Goal: Task Accomplishment & Management: Manage account settings

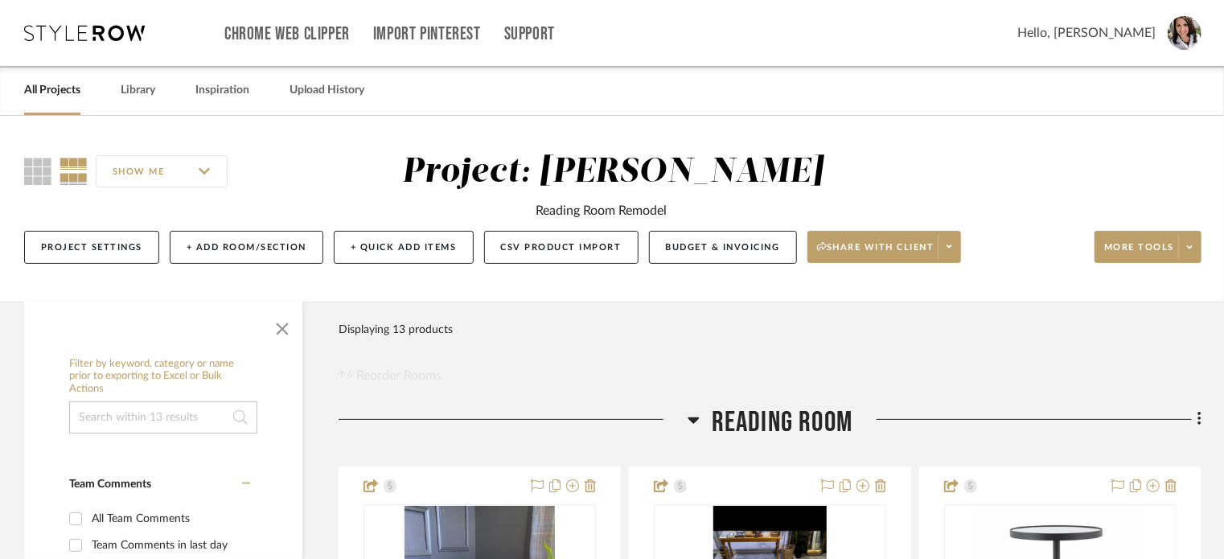
click at [48, 102] on div "All Projects" at bounding box center [52, 90] width 56 height 49
click at [59, 210] on div "SHOW ME Project: Storck Reading Room Remodel Project Settings + Add Room/Sectio…" at bounding box center [612, 213] width 1224 height 122
click at [68, 227] on div "Project Settings + Add Room/Section + Quick Add Items CSV Product Import Budget…" at bounding box center [612, 247] width 1177 height 54
click at [42, 85] on link "All Projects" at bounding box center [52, 91] width 56 height 22
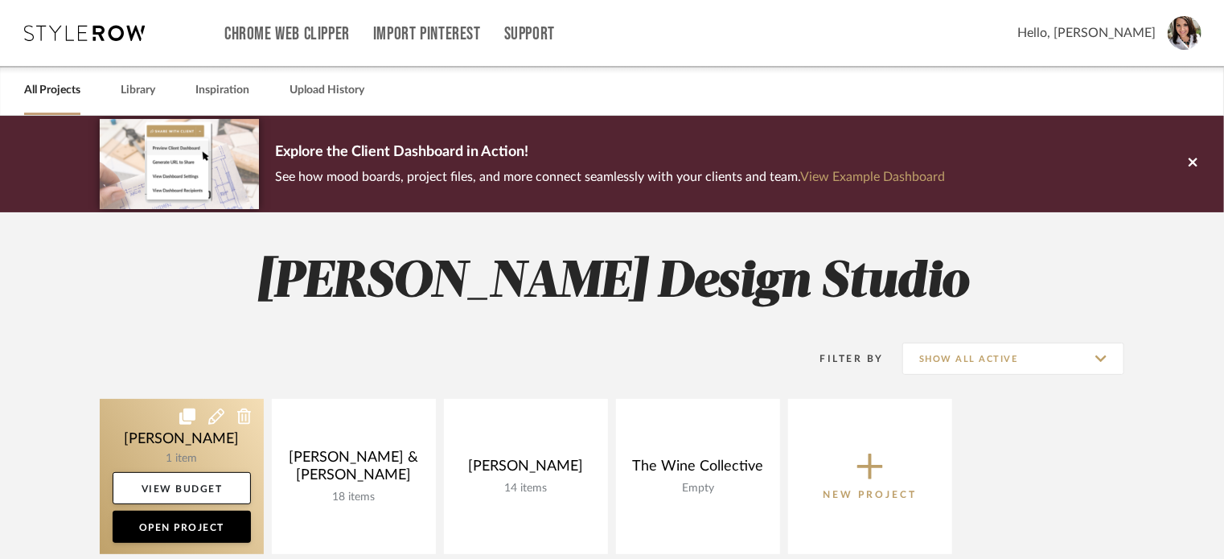
click at [170, 438] on link at bounding box center [182, 476] width 164 height 155
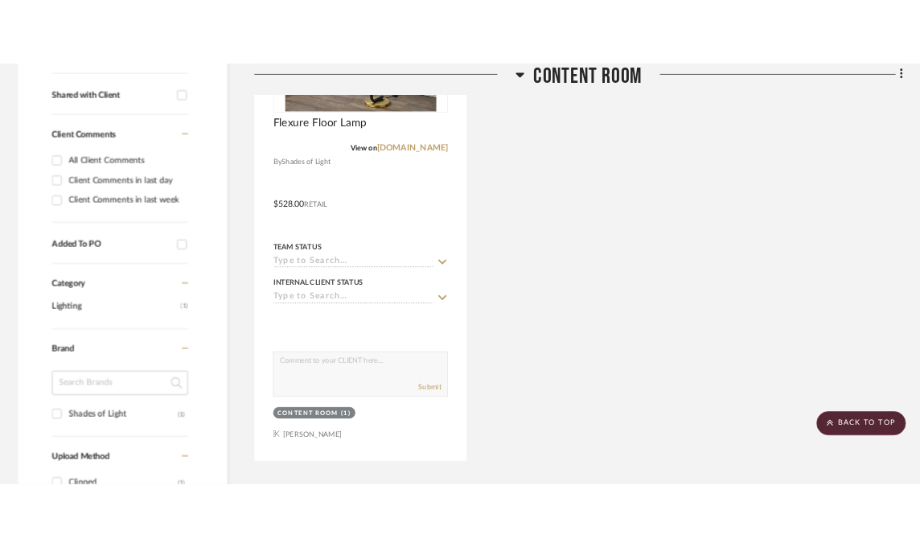
scroll to position [161, 0]
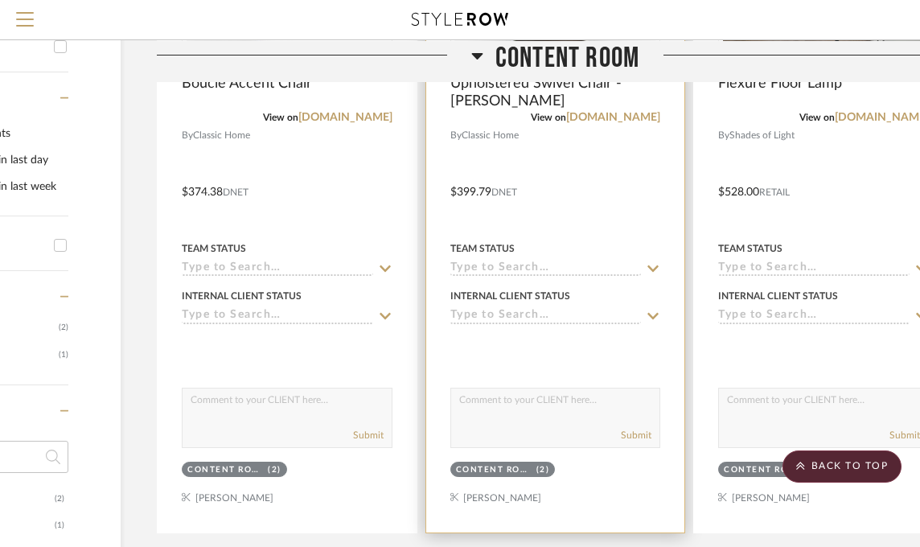
scroll to position [161, 182]
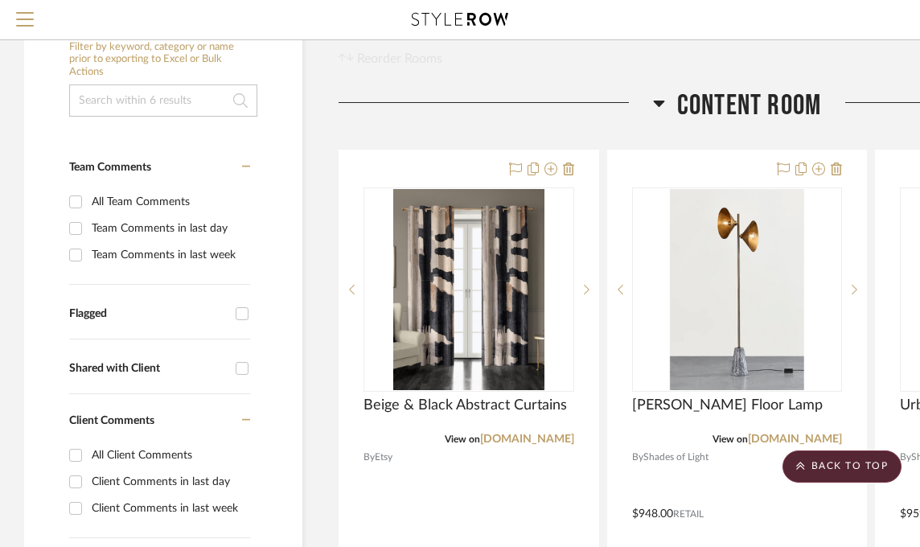
scroll to position [241, 238]
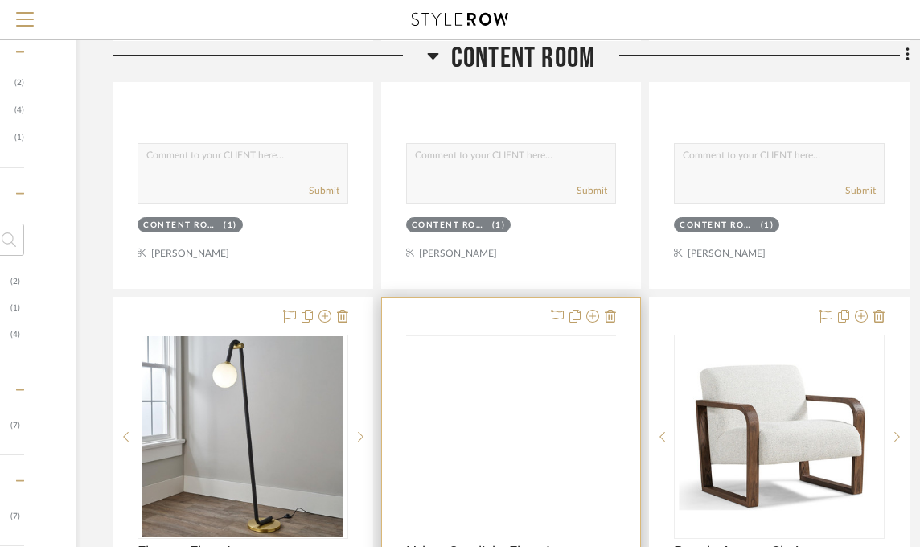
scroll to position [885, 226]
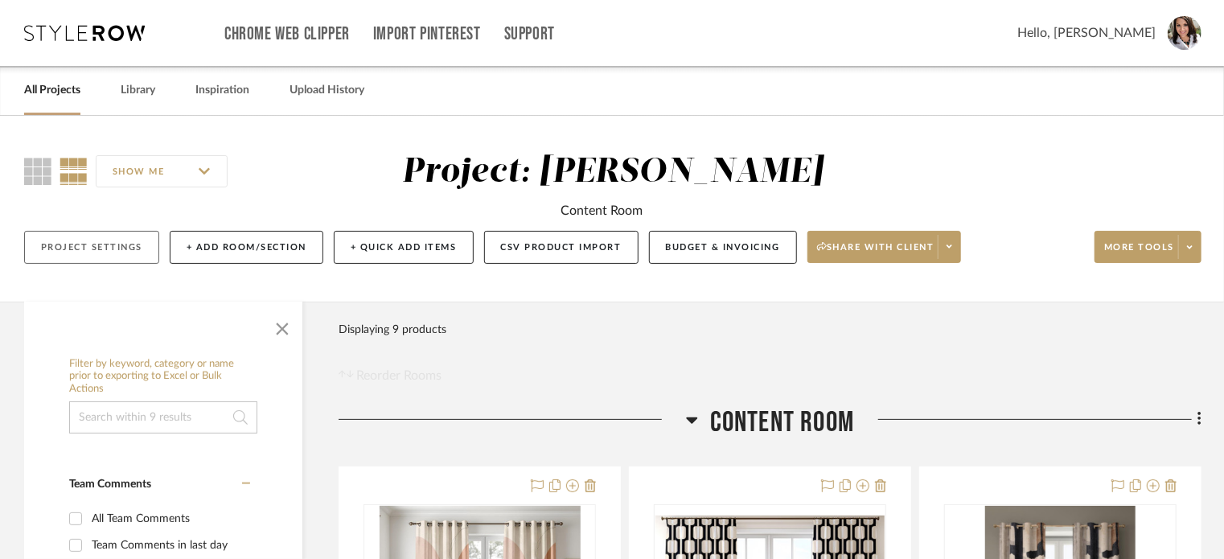
click at [129, 250] on button "Project Settings" at bounding box center [91, 247] width 135 height 33
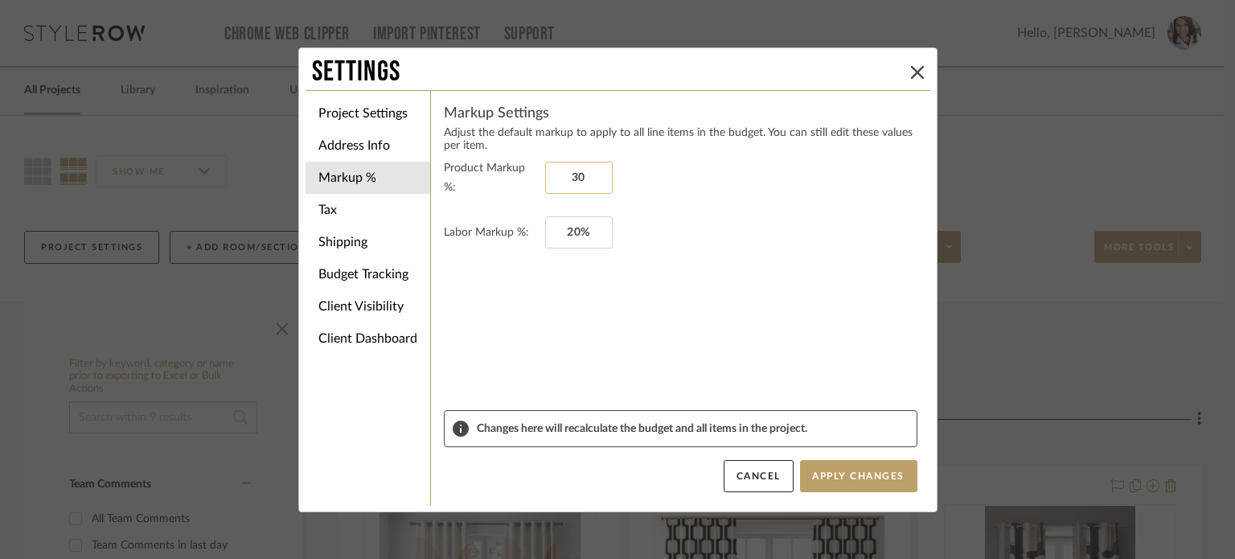
click at [593, 179] on input "30" at bounding box center [579, 178] width 68 height 32
type input "4"
type input "35%"
type input "20"
type input "0%"
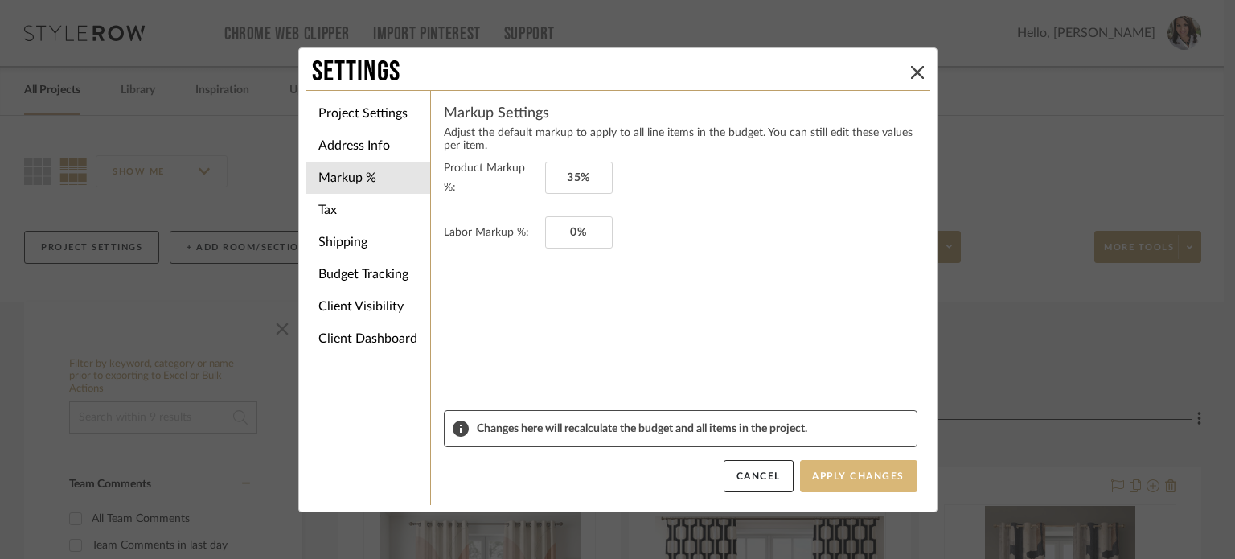
click at [833, 474] on button "Apply Changes" at bounding box center [858, 476] width 117 height 32
click at [344, 141] on li "Address Info" at bounding box center [368, 145] width 125 height 32
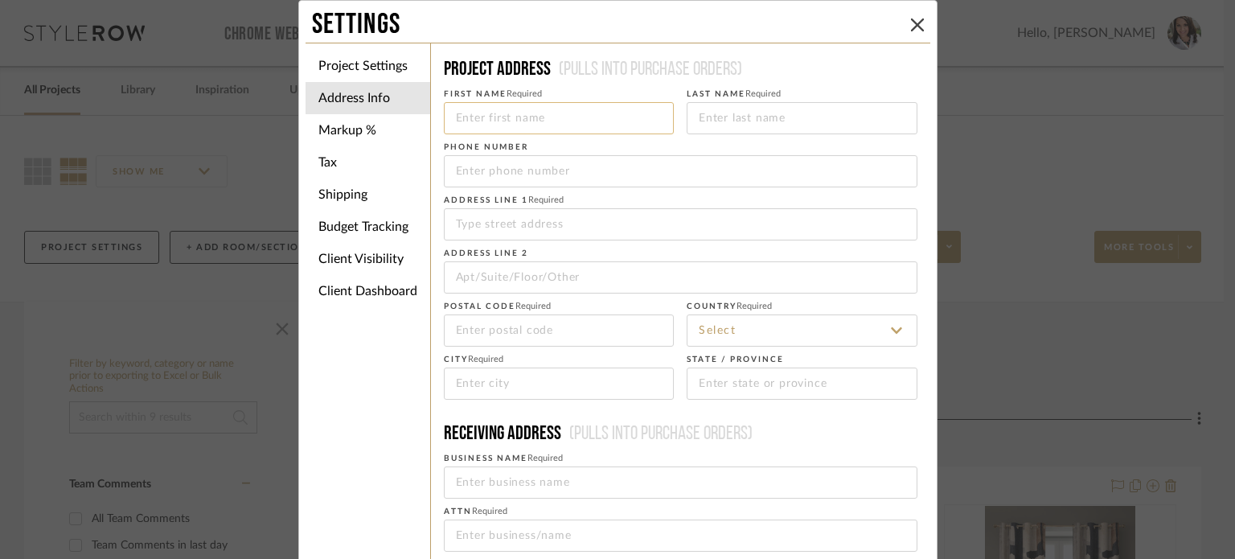
click at [520, 121] on input at bounding box center [559, 118] width 231 height 32
type input "[PERSON_NAME]"
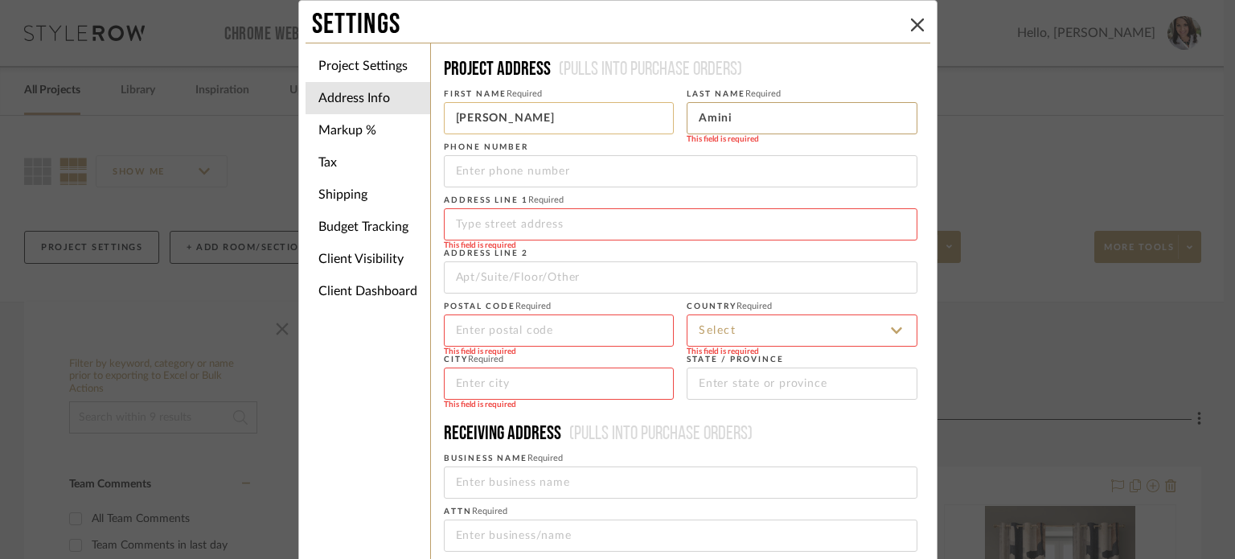
type input "Amini"
type input "[STREET_ADDRESS]"
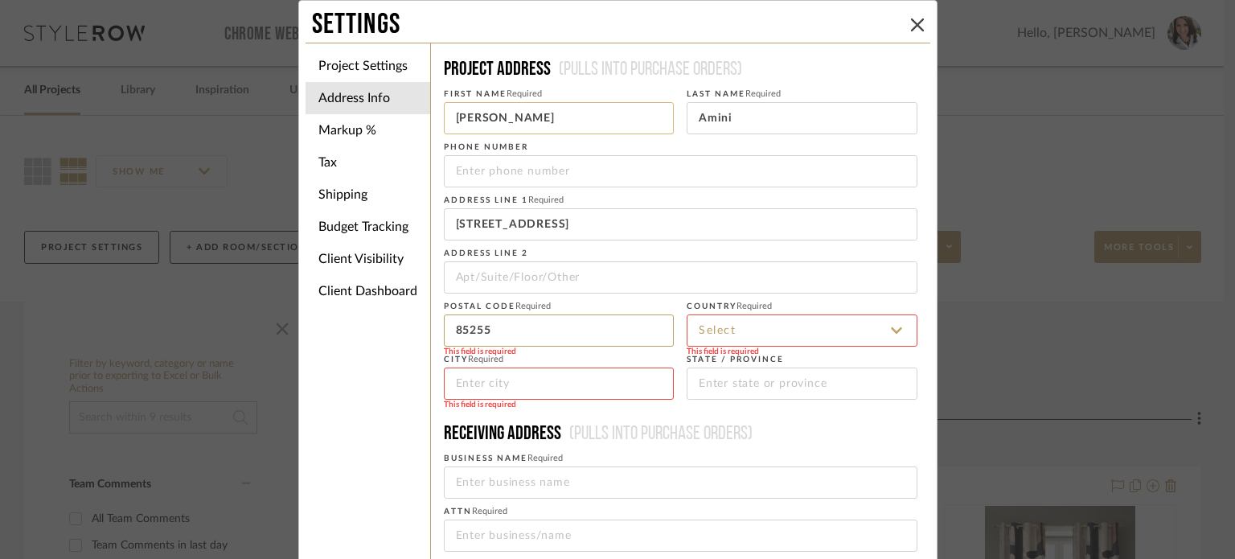
type input "85255"
click at [891, 334] on icon at bounding box center [896, 330] width 11 height 13
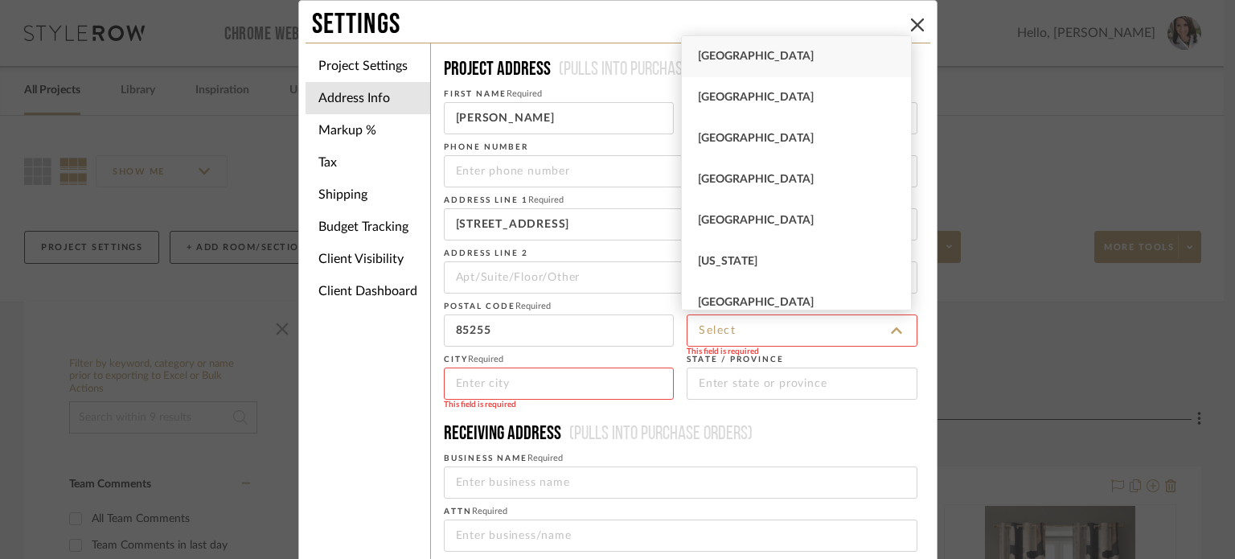
click at [768, 64] on div "[GEOGRAPHIC_DATA]" at bounding box center [796, 56] width 229 height 41
type input "[GEOGRAPHIC_DATA]"
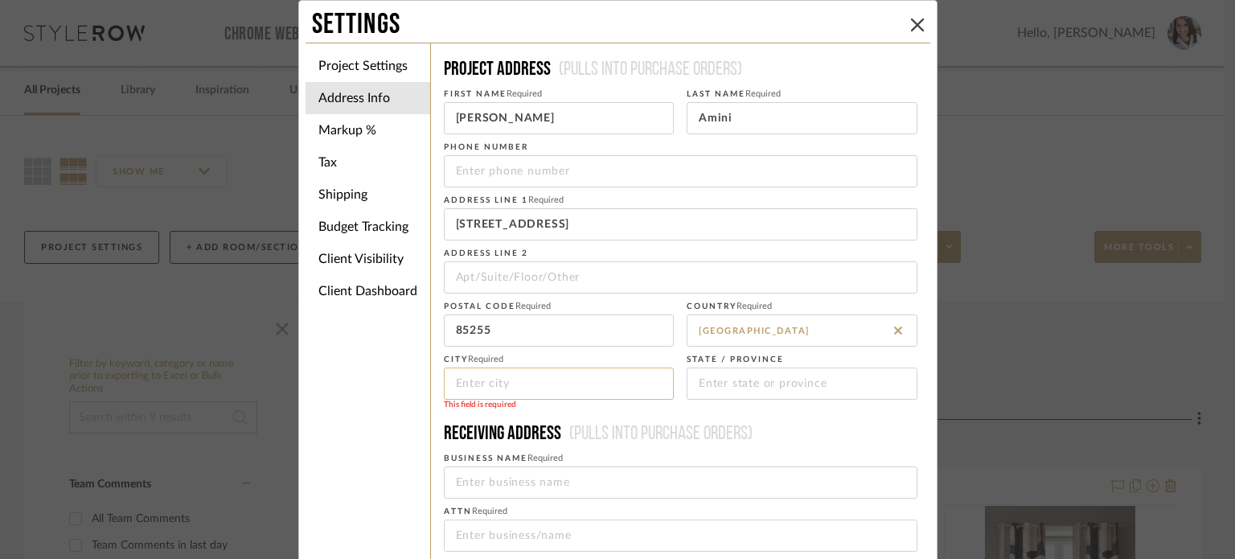
click at [489, 384] on input at bounding box center [559, 383] width 231 height 32
type input "Scottsdasle"
type input "A"
type input "AZ"
click at [474, 504] on fieldset "ATTN Required" at bounding box center [681, 525] width 474 height 51
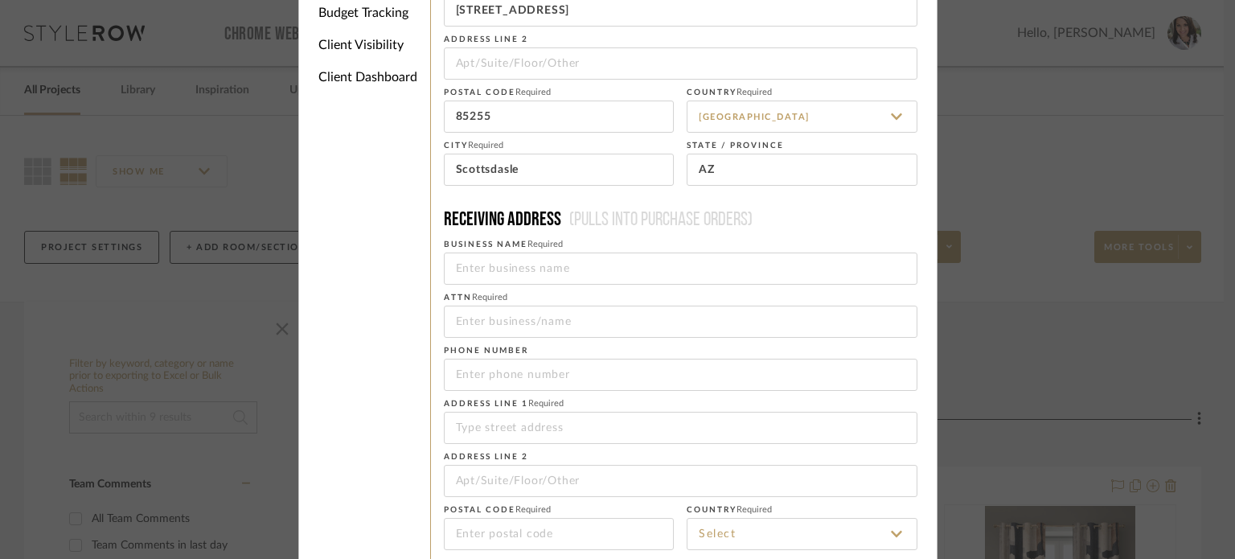
scroll to position [321, 0]
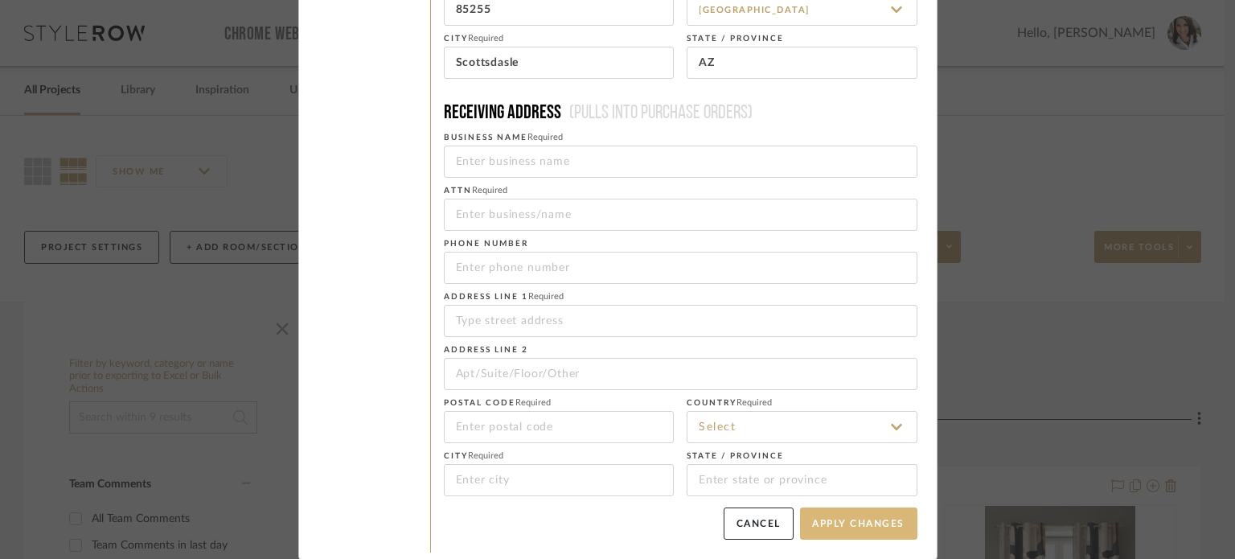
click at [845, 525] on button "Apply Changes" at bounding box center [858, 523] width 117 height 32
click at [852, 528] on button "Apply Changes" at bounding box center [858, 523] width 117 height 32
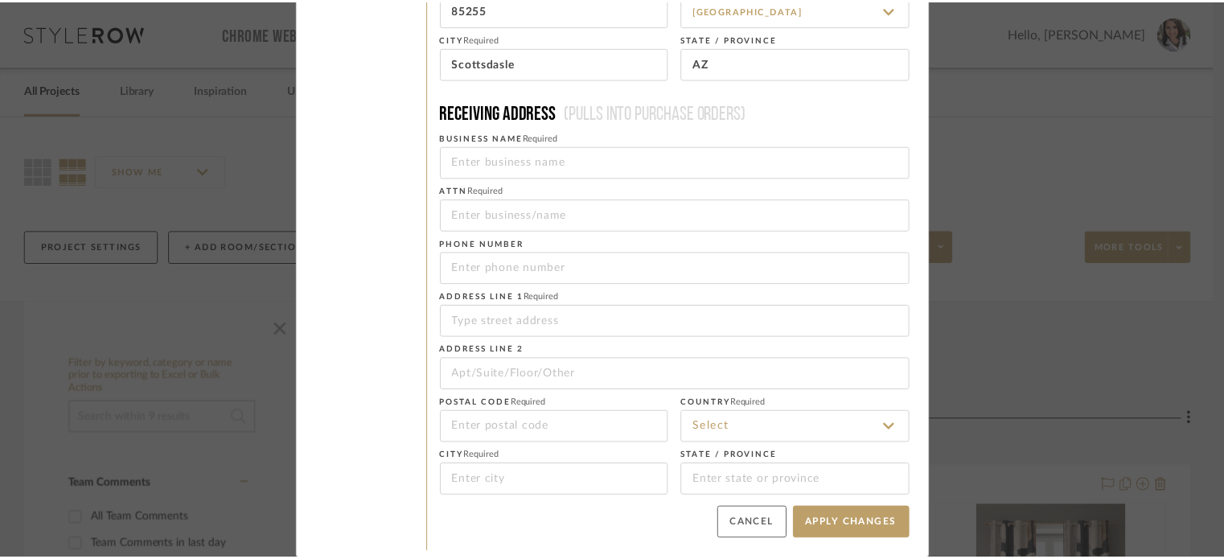
scroll to position [0, 0]
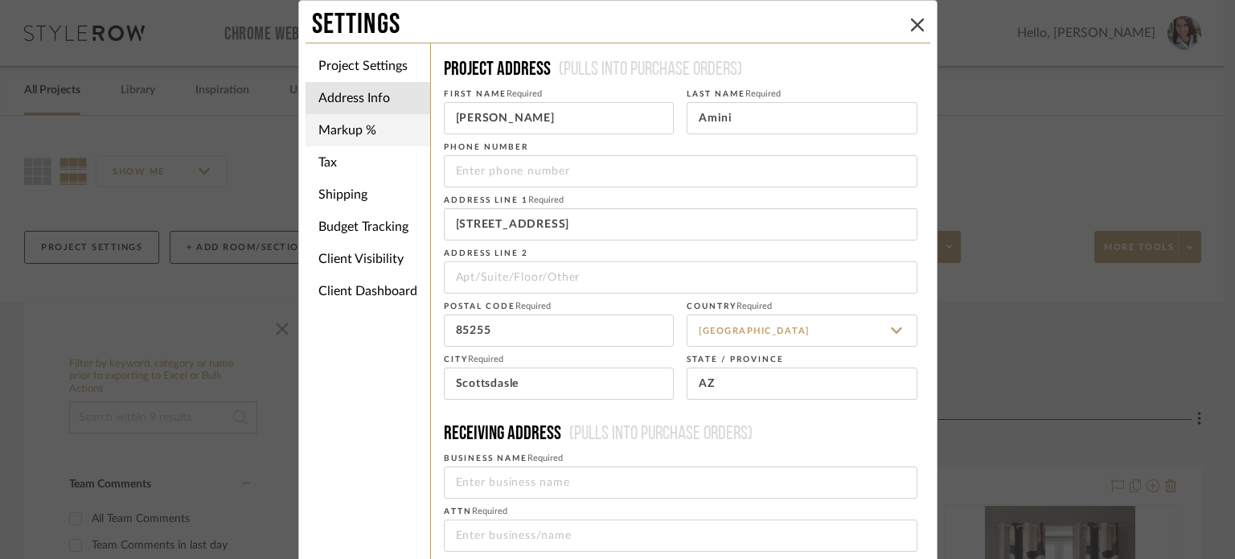
click at [376, 125] on li "Markup %" at bounding box center [368, 130] width 125 height 32
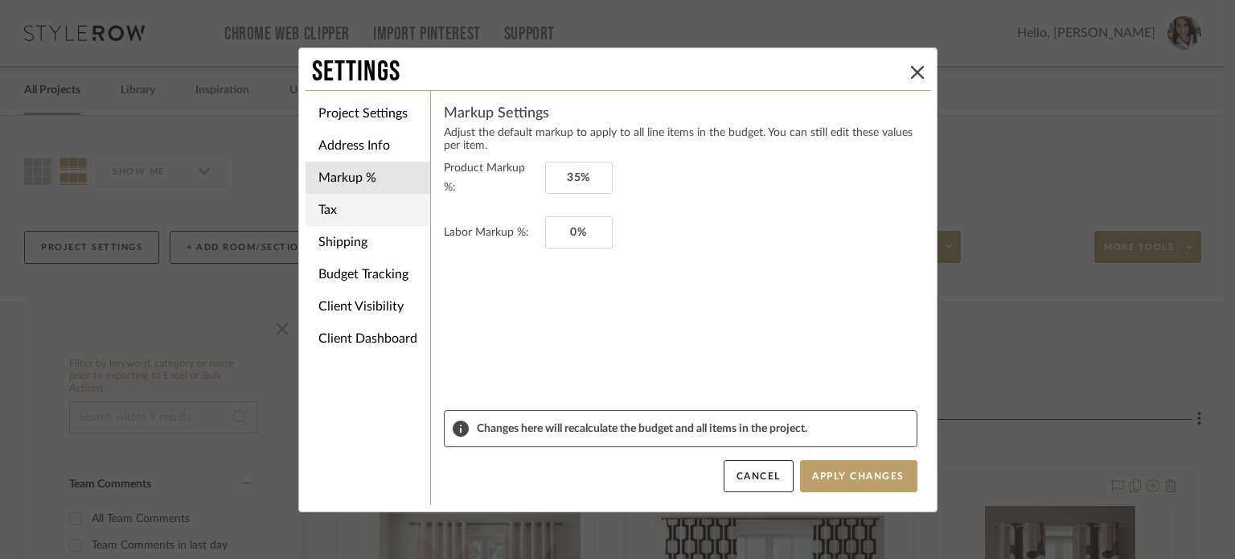
click at [367, 211] on li "Tax" at bounding box center [368, 210] width 125 height 32
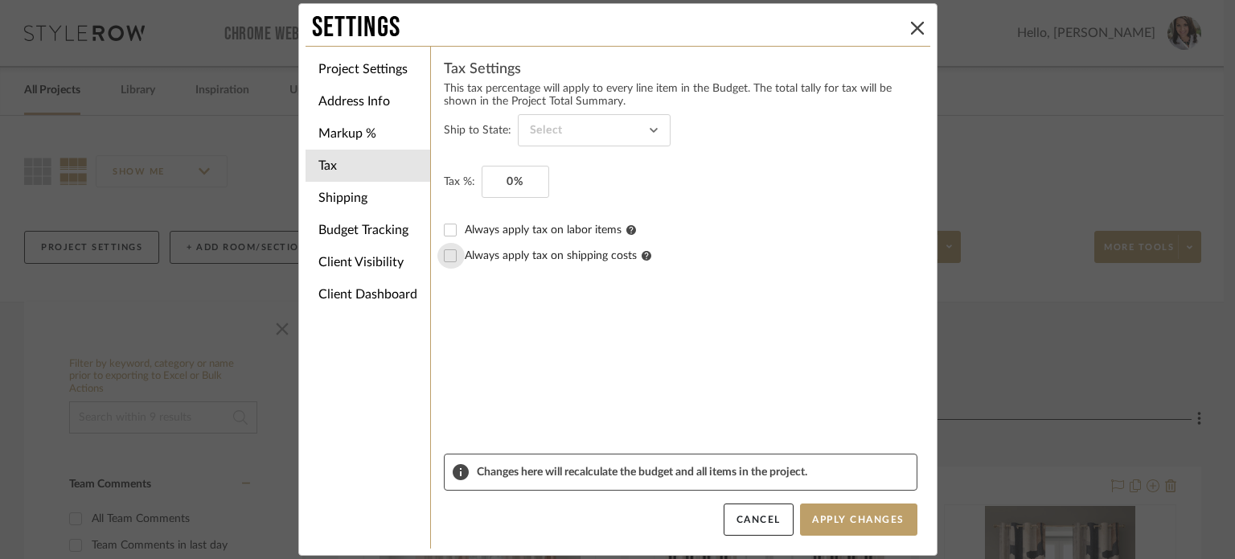
click at [446, 252] on input "Always apply tax on shipping costs" at bounding box center [450, 256] width 26 height 26
click at [444, 255] on input "Always apply tax on shipping costs" at bounding box center [450, 256] width 26 height 26
checkbox input "false"
click at [567, 132] on input at bounding box center [594, 130] width 153 height 32
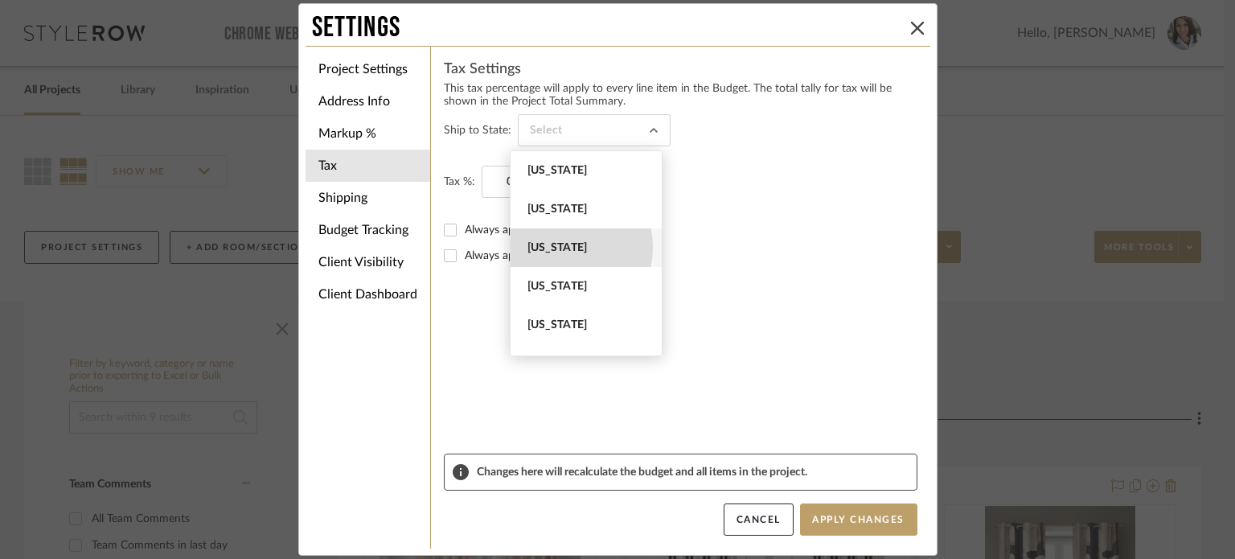
click at [552, 247] on span "[US_STATE]" at bounding box center [588, 248] width 121 height 14
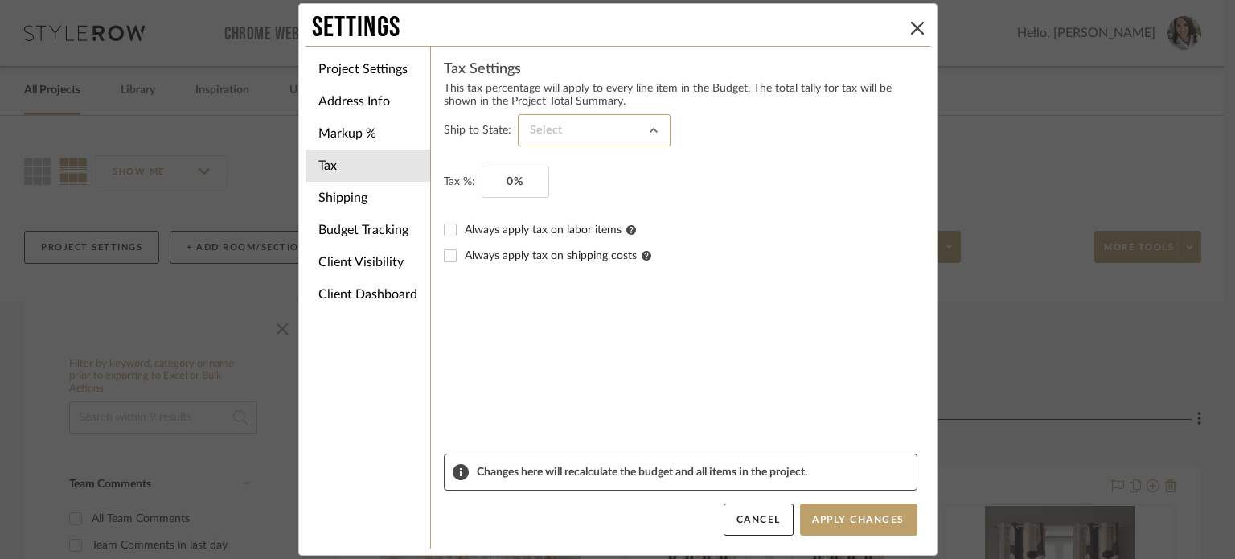
type input "[US_STATE]"
type input "8.6%"
click at [392, 191] on li "Shipping" at bounding box center [368, 198] width 125 height 32
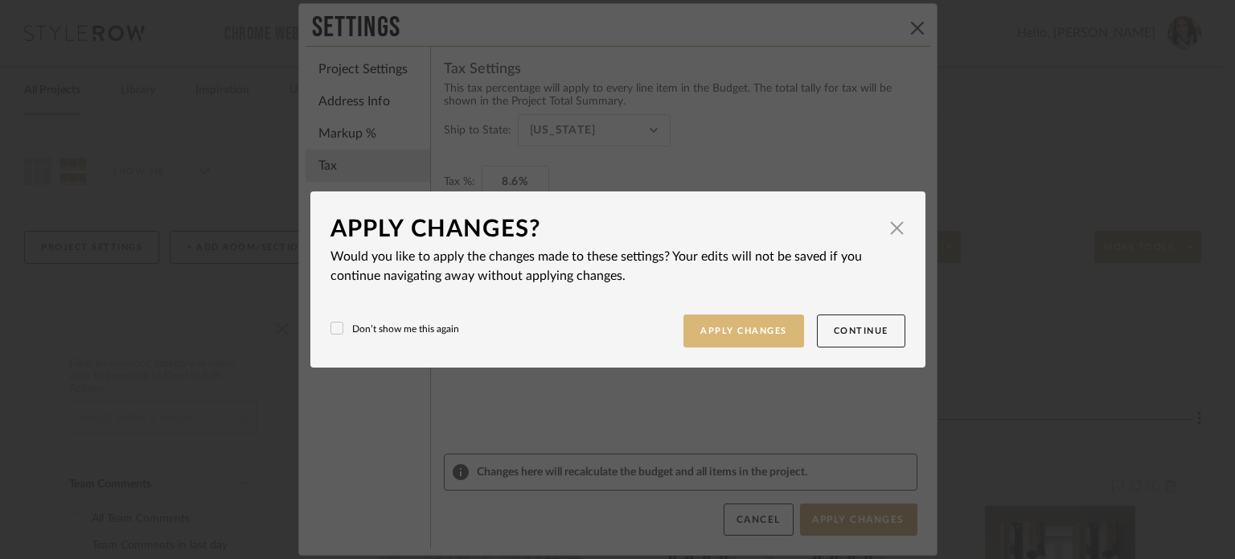
click at [741, 343] on button "Apply Changes" at bounding box center [744, 330] width 121 height 33
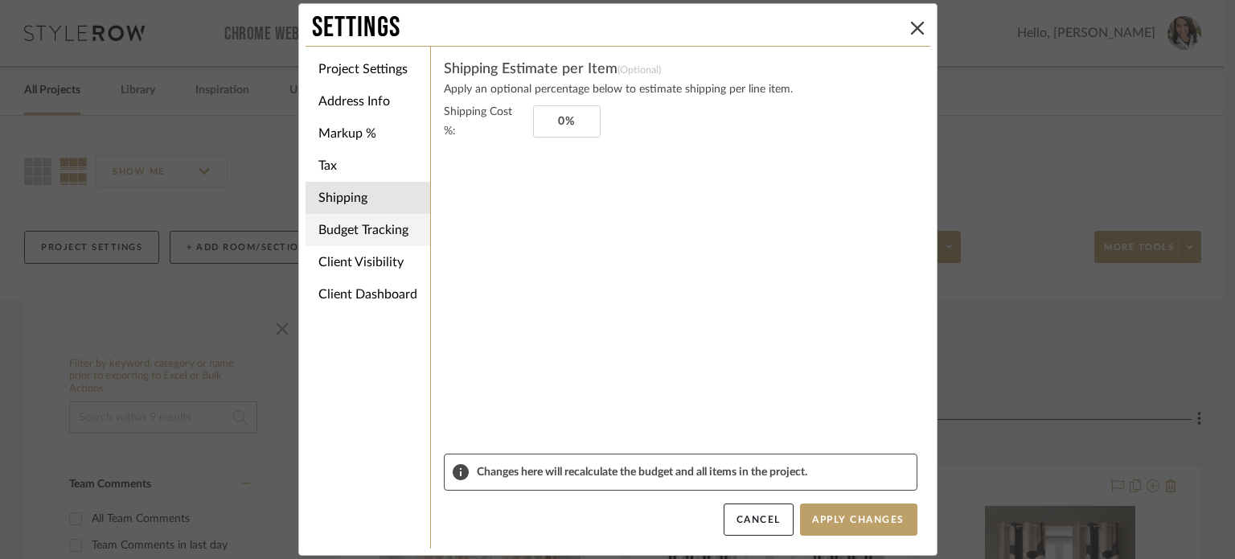
click at [380, 237] on li "Budget Tracking" at bounding box center [368, 230] width 125 height 32
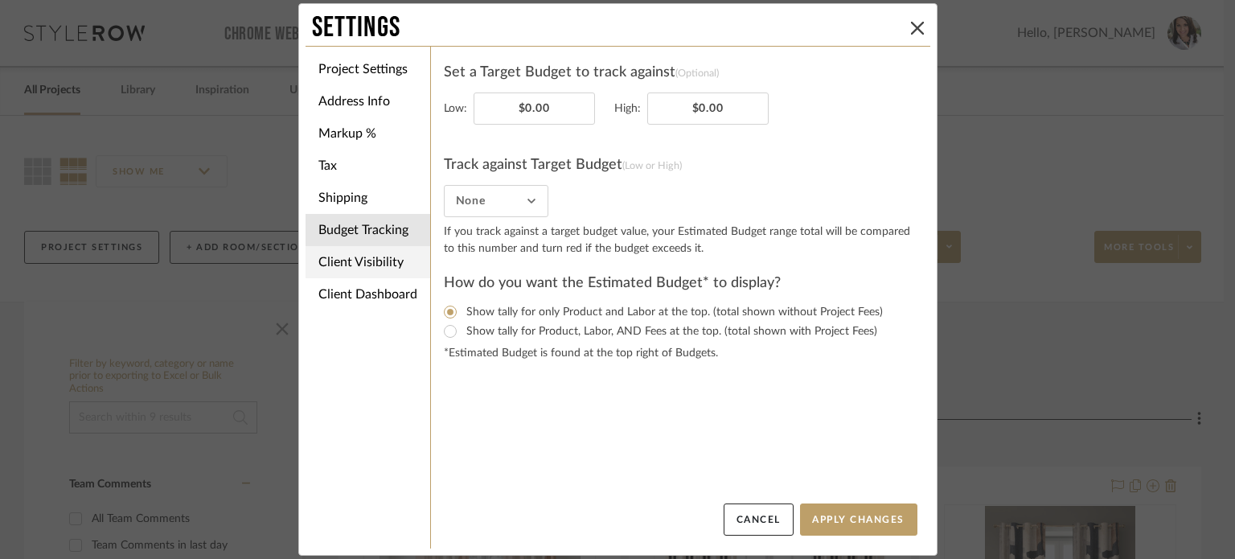
click at [384, 275] on li "Client Visibility" at bounding box center [368, 262] width 125 height 32
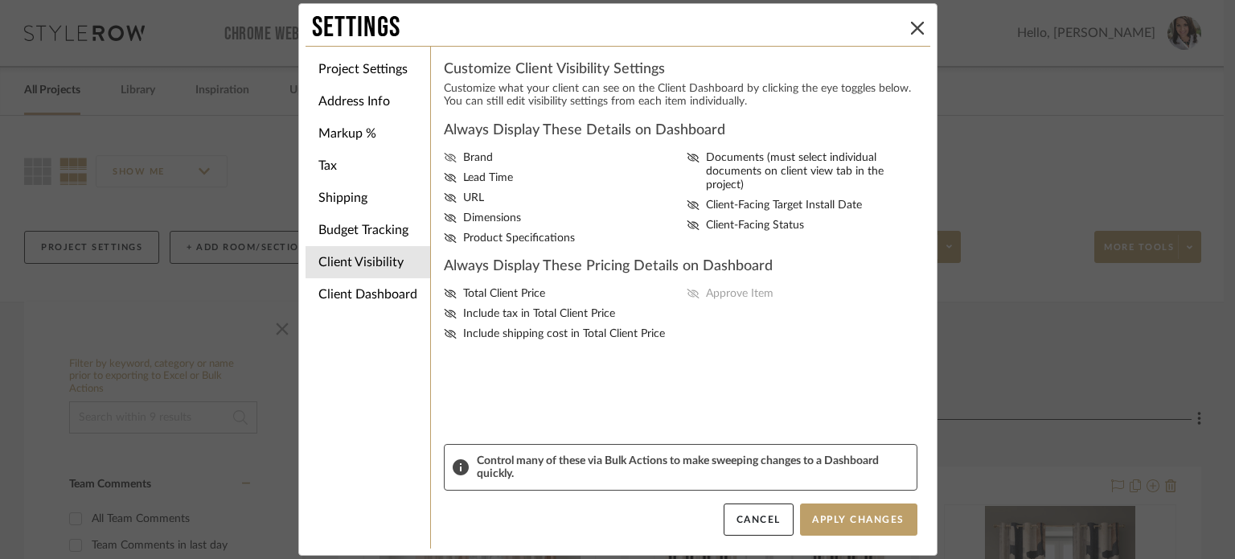
click at [444, 155] on icon at bounding box center [450, 158] width 13 height 10
click at [0, 0] on input "Brand" at bounding box center [0, 0] width 0 height 0
click at [445, 176] on icon at bounding box center [450, 178] width 12 height 10
click at [0, 0] on input "Lead Time" at bounding box center [0, 0] width 0 height 0
click at [445, 193] on icon at bounding box center [450, 198] width 13 height 10
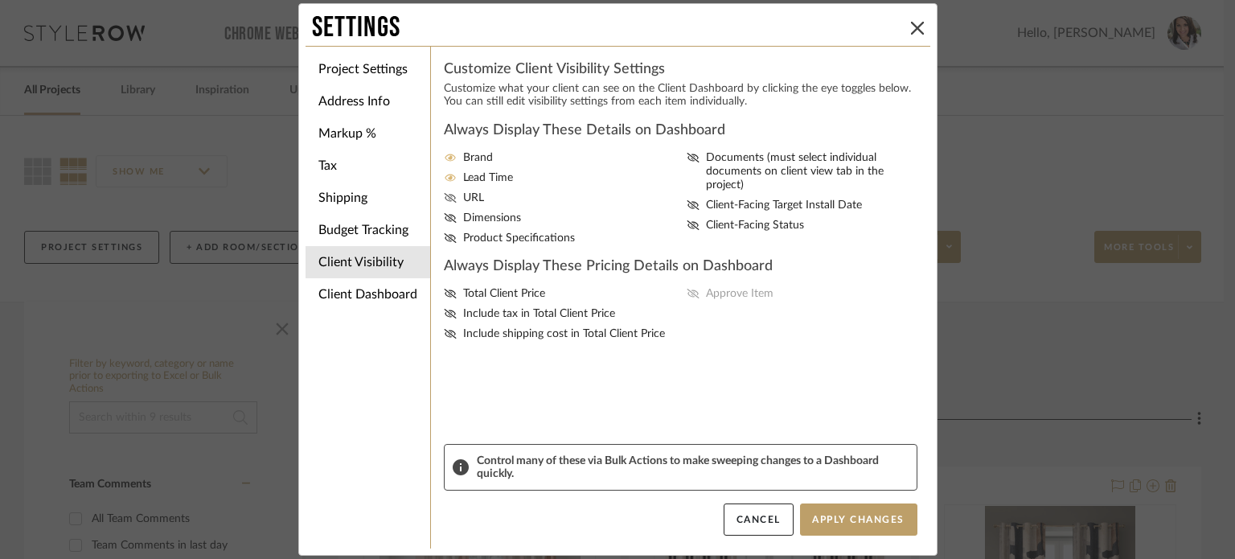
click at [0, 0] on input "URL" at bounding box center [0, 0] width 0 height 0
click at [444, 214] on icon at bounding box center [450, 218] width 13 height 10
click at [0, 0] on input "Dimensions" at bounding box center [0, 0] width 0 height 0
click at [444, 197] on icon at bounding box center [450, 198] width 13 height 10
click at [0, 0] on input "URL" at bounding box center [0, 0] width 0 height 0
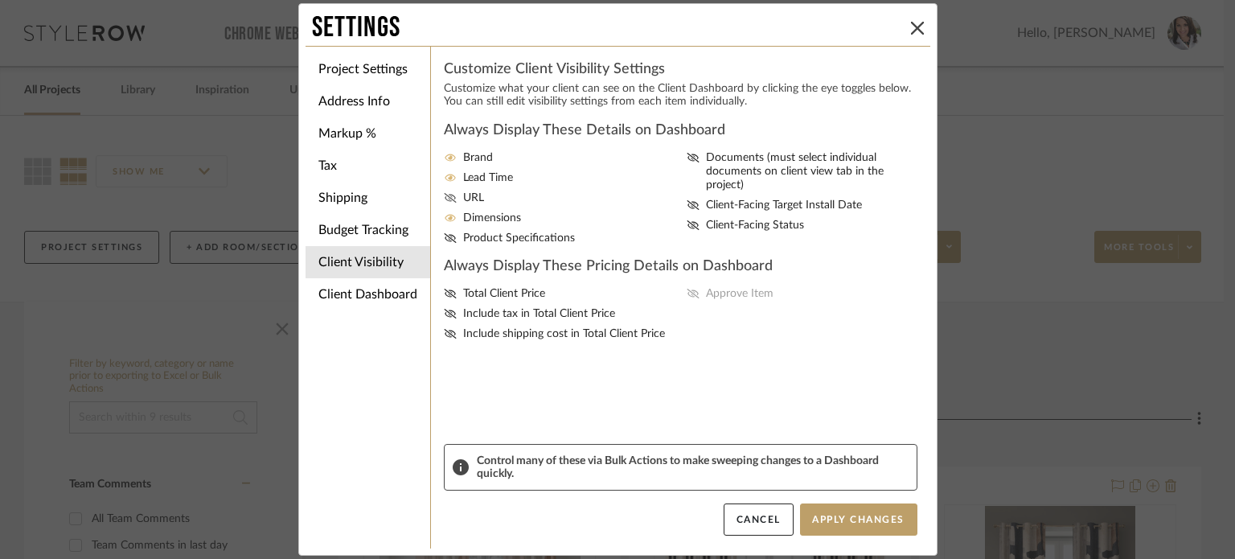
click at [445, 157] on icon at bounding box center [450, 157] width 11 height 7
click at [0, 0] on input "Brand" at bounding box center [0, 0] width 0 height 0
click at [444, 237] on icon at bounding box center [450, 238] width 13 height 10
click at [0, 0] on input "Product Specifications" at bounding box center [0, 0] width 0 height 0
click at [688, 162] on icon at bounding box center [693, 158] width 13 height 10
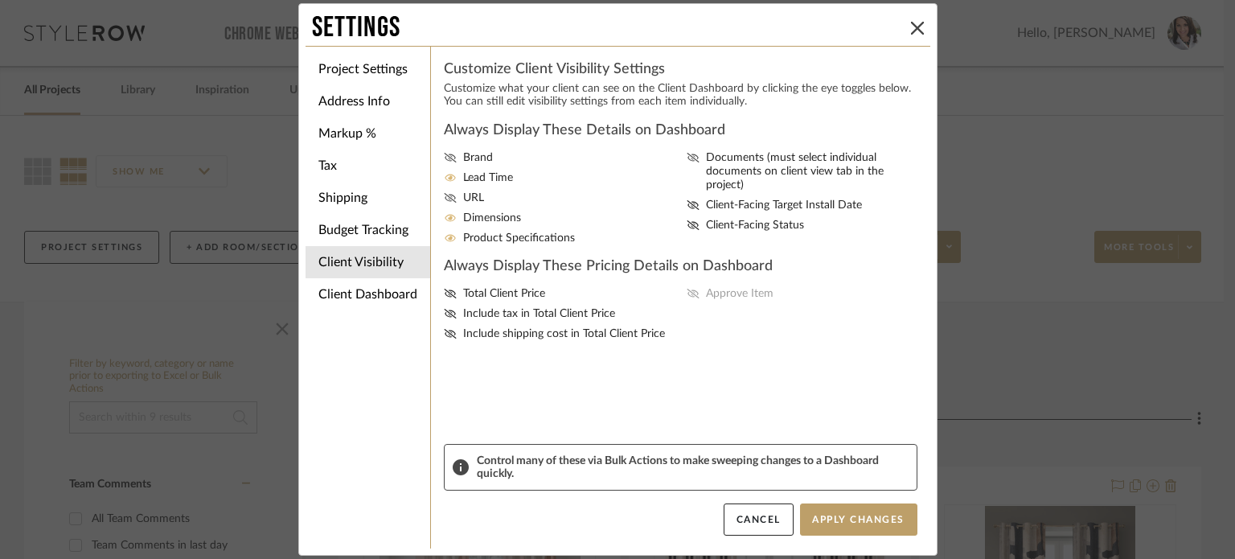
click at [0, 0] on input "Documents (must select individual documents on client view tab in the project)" at bounding box center [0, 0] width 0 height 0
click at [687, 200] on icon at bounding box center [693, 205] width 13 height 10
click at [0, 0] on input "Client-Facing Target Install Date" at bounding box center [0, 0] width 0 height 0
click at [687, 220] on icon at bounding box center [693, 225] width 13 height 10
click at [0, 0] on input "Client-Facing Status" at bounding box center [0, 0] width 0 height 0
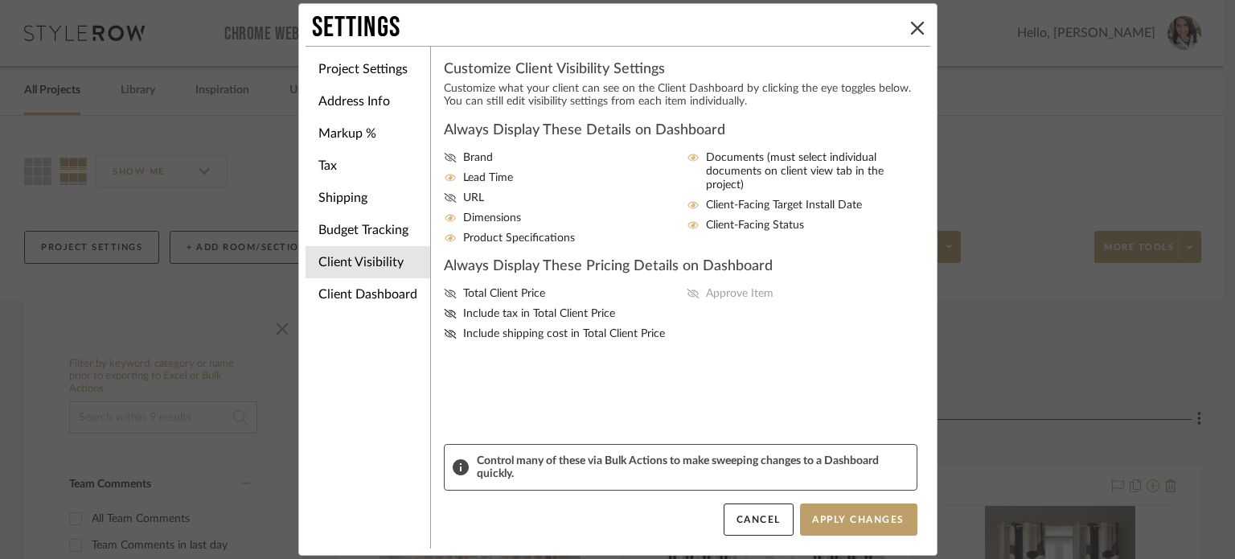
click at [444, 294] on icon at bounding box center [450, 294] width 13 height 10
click at [0, 0] on input "Total Client Price" at bounding box center [0, 0] width 0 height 0
click at [444, 313] on icon at bounding box center [450, 314] width 12 height 10
click at [0, 0] on input "Include tax in Total Client Price" at bounding box center [0, 0] width 0 height 0
click at [445, 330] on icon at bounding box center [450, 334] width 12 height 10
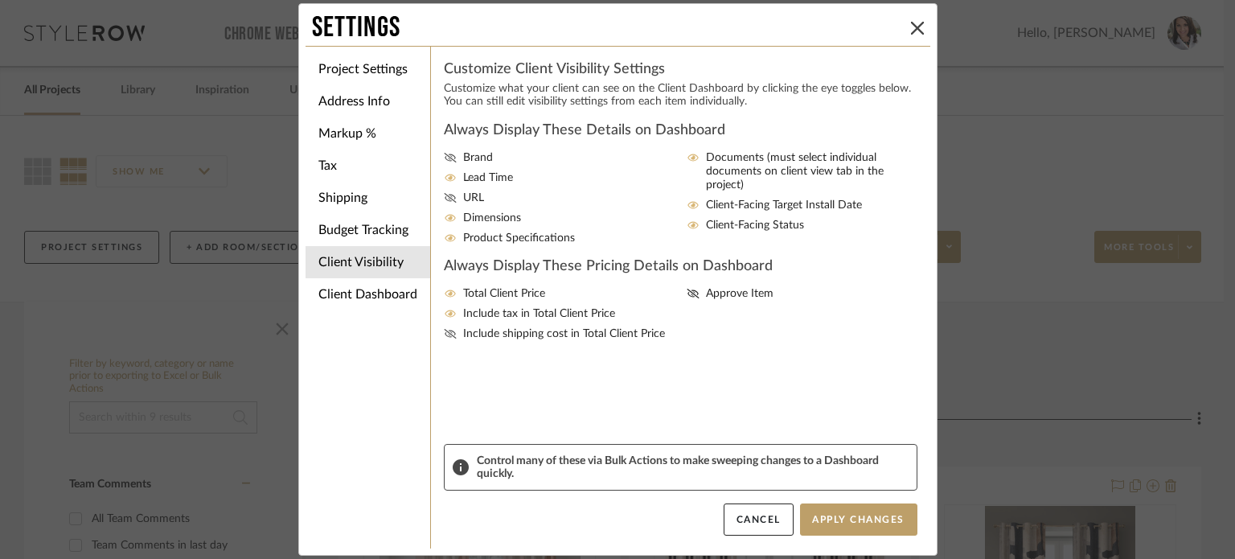
click at [0, 0] on input "Include shipping cost in Total Client Price" at bounding box center [0, 0] width 0 height 0
click at [687, 294] on icon at bounding box center [693, 294] width 12 height 10
click at [0, 0] on input "Approve Item" at bounding box center [0, 0] width 0 height 0
click at [846, 515] on button "Apply Changes" at bounding box center [858, 519] width 117 height 32
click at [360, 298] on li "Client Dashboard" at bounding box center [368, 294] width 125 height 32
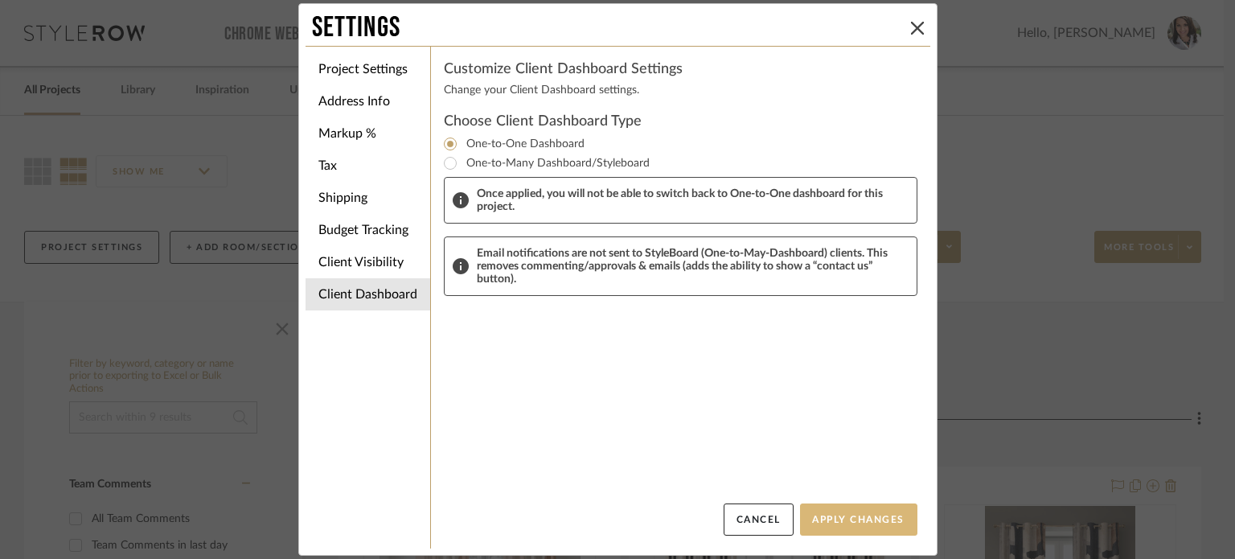
click at [877, 526] on button "Apply Changes" at bounding box center [858, 519] width 117 height 32
click at [914, 27] on icon at bounding box center [917, 28] width 13 height 13
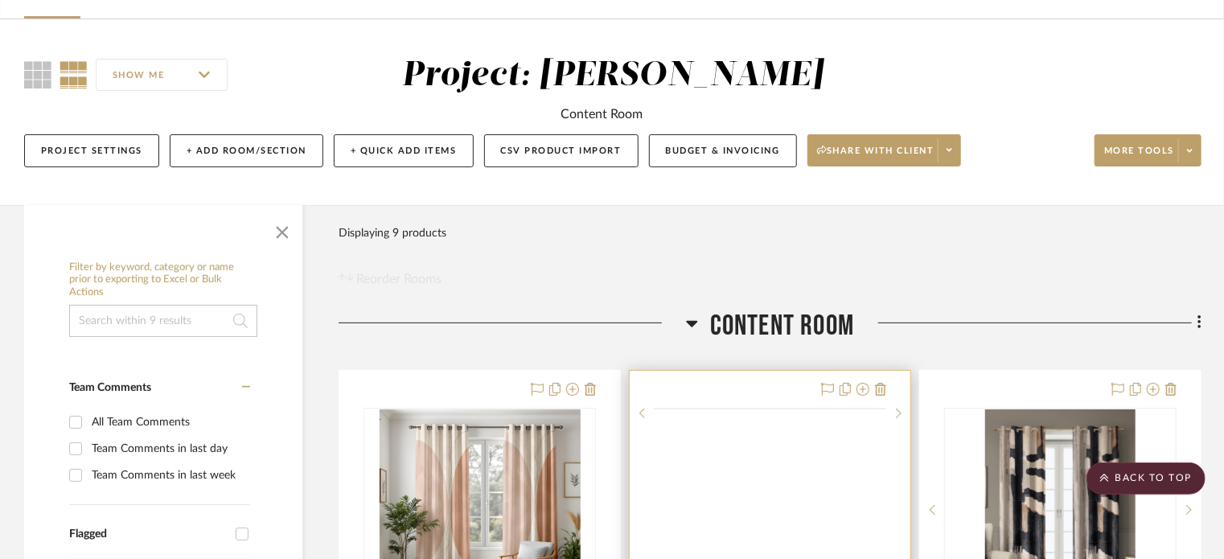
scroll to position [96, 0]
